Goal: Task Accomplishment & Management: Manage account settings

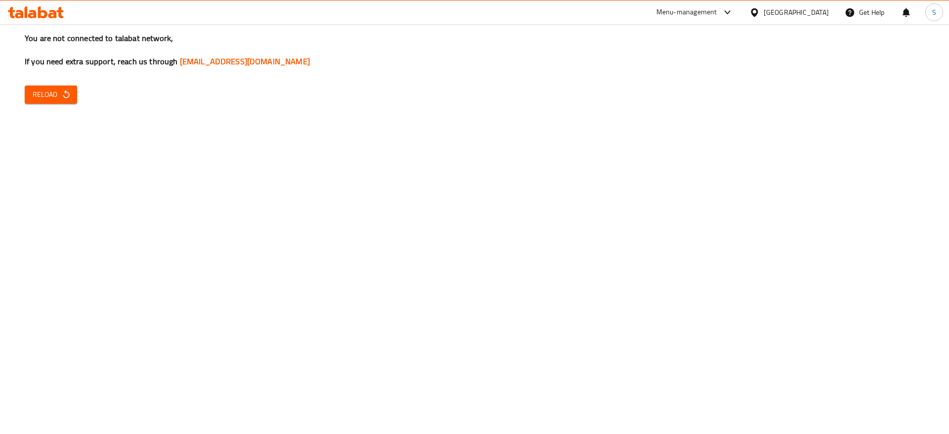
click at [58, 91] on span "Reload" at bounding box center [51, 94] width 37 height 12
click at [863, 95] on div "You are not connected to talabat network, If you need extra support, reach us t…" at bounding box center [474, 217] width 949 height 434
click at [55, 94] on span "Reload" at bounding box center [51, 94] width 37 height 12
drag, startPoint x: 618, startPoint y: 175, endPoint x: 419, endPoint y: 165, distance: 199.9
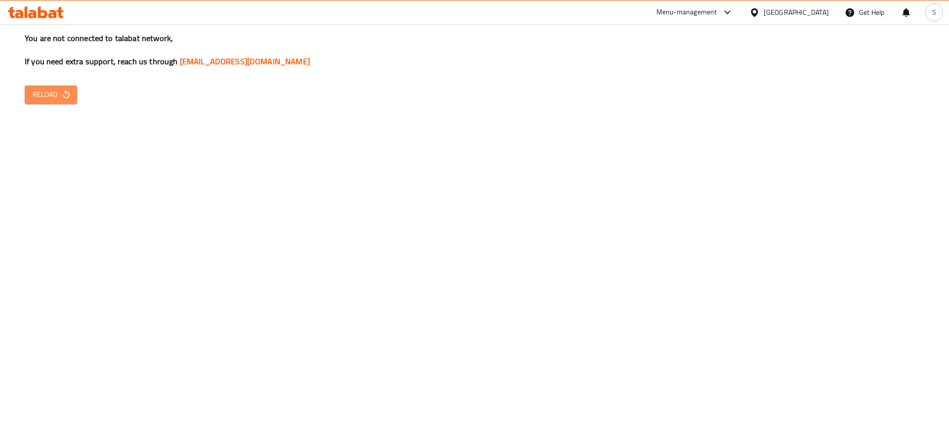
drag, startPoint x: 419, startPoint y: 165, endPoint x: 63, endPoint y: 92, distance: 363.1
click at [63, 92] on icon "button" at bounding box center [66, 94] width 10 height 10
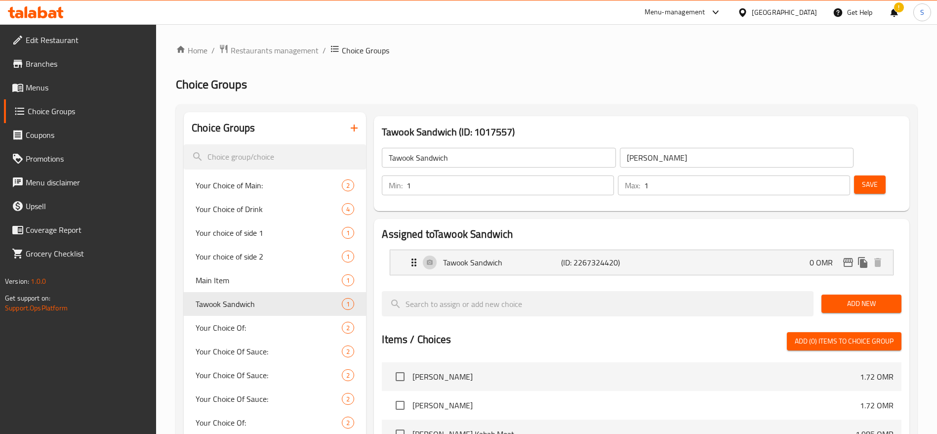
click at [248, 53] on span "Restaurants management" at bounding box center [275, 50] width 88 height 12
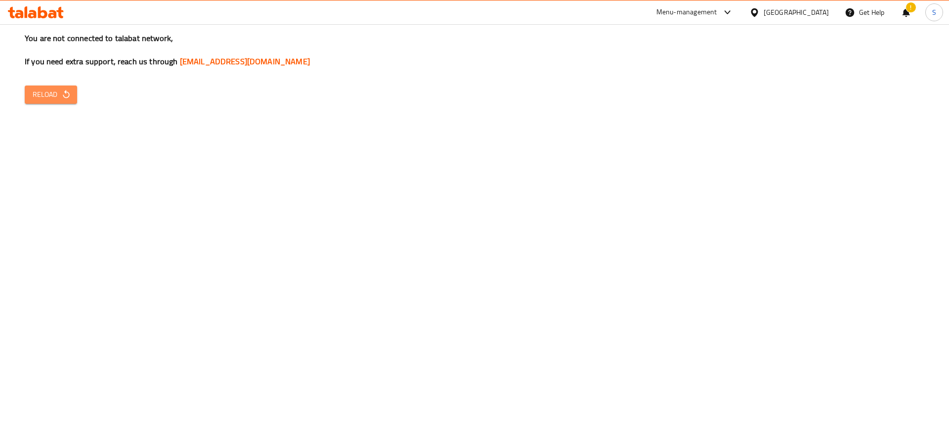
click at [71, 89] on icon "button" at bounding box center [66, 94] width 10 height 10
click at [63, 92] on icon "button" at bounding box center [66, 94] width 10 height 10
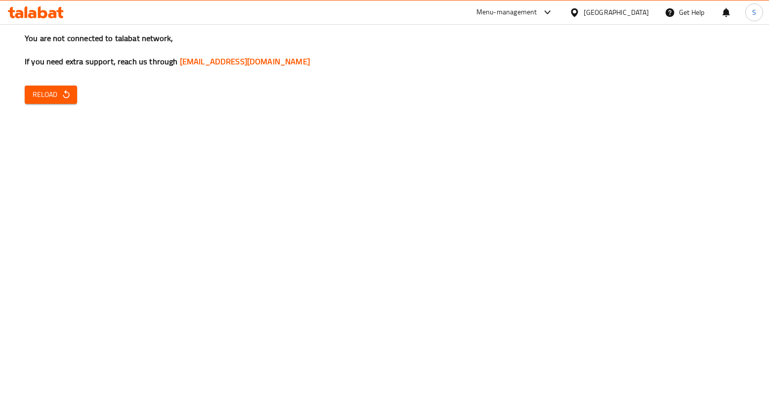
click at [65, 94] on icon "button" at bounding box center [66, 94] width 10 height 10
click at [506, 135] on div "You are not connected to talabat network, If you need extra support, reach us t…" at bounding box center [384, 207] width 769 height 414
click at [76, 186] on div "You are not connected to talabat network, If you need extra support, reach us t…" at bounding box center [384, 207] width 769 height 414
